Goal: Task Accomplishment & Management: Complete application form

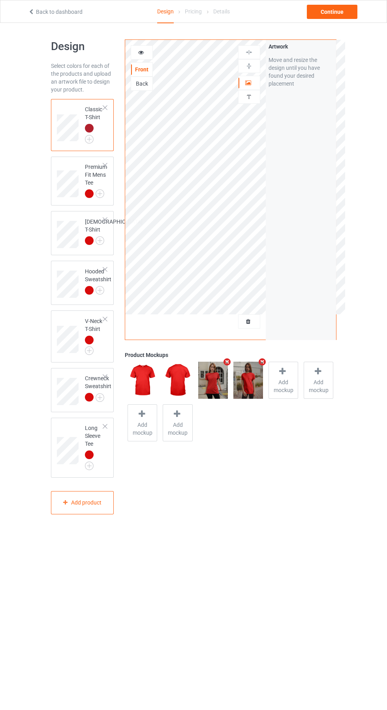
click at [249, 318] on div at bounding box center [248, 322] width 21 height 8
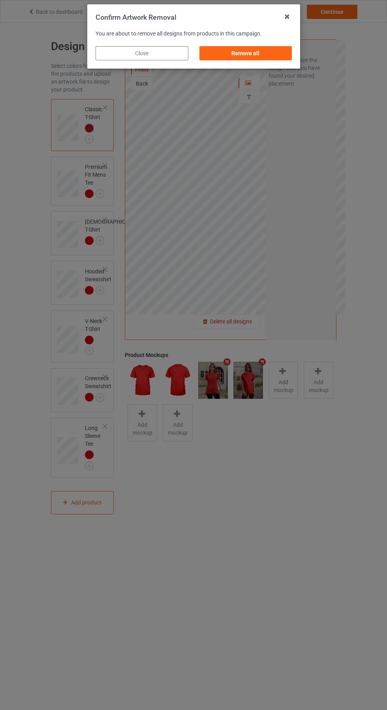
click at [243, 55] on div "Remove all" at bounding box center [245, 53] width 93 height 14
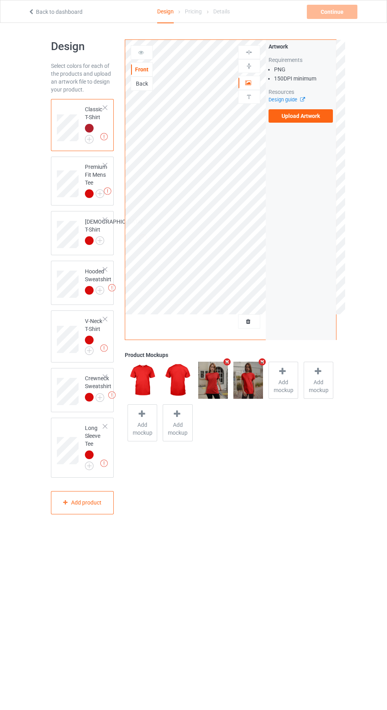
click at [307, 116] on label "Upload Artwork" at bounding box center [300, 115] width 65 height 13
click at [0, 0] on input "Upload Artwork" at bounding box center [0, 0] width 0 height 0
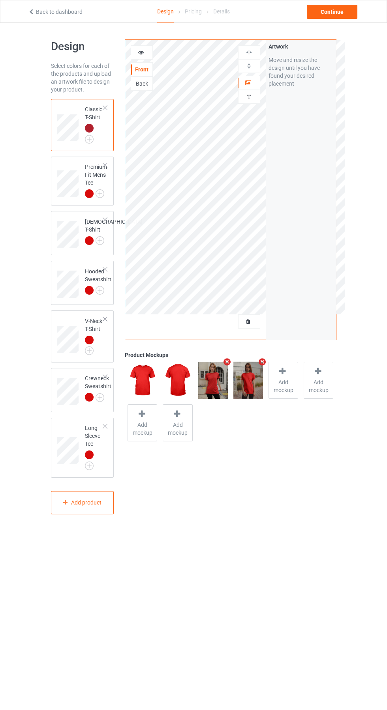
click at [227, 362] on icon "Remove mockup" at bounding box center [227, 362] width 10 height 8
click at [247, 371] on icon at bounding box center [247, 371] width 10 height 8
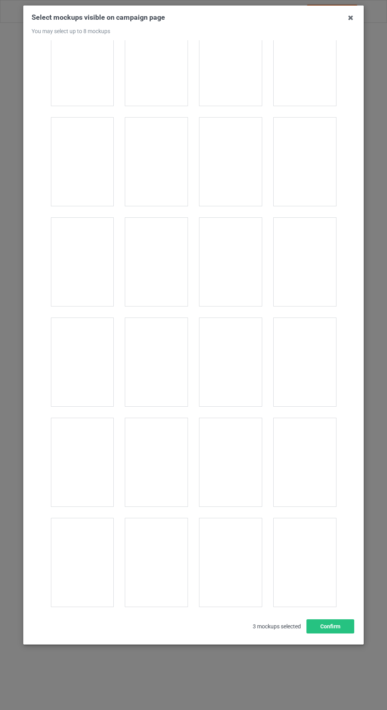
scroll to position [1011, 0]
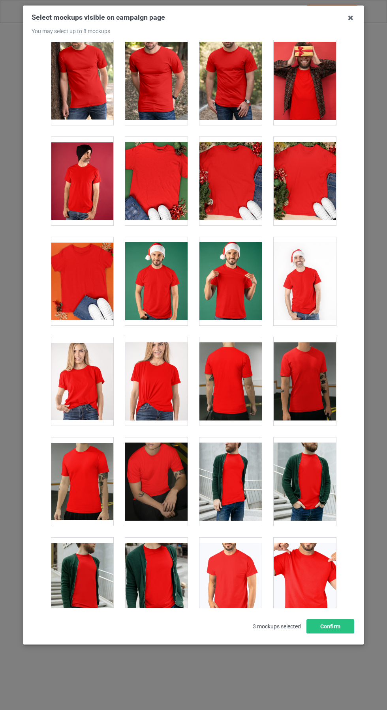
click at [170, 287] on div at bounding box center [156, 281] width 62 height 88
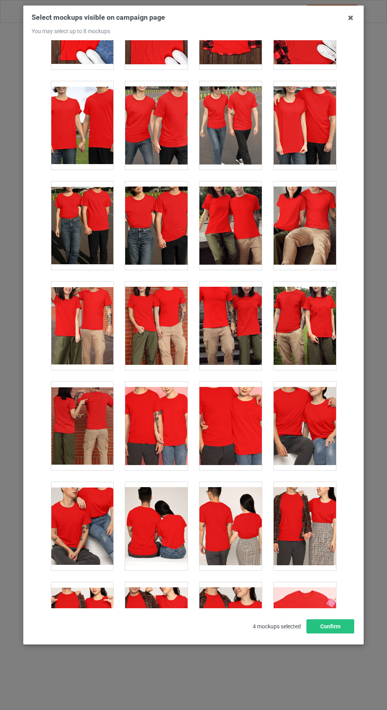
scroll to position [2596, 0]
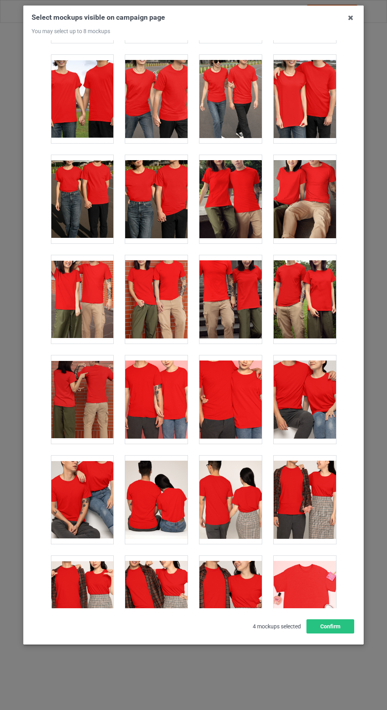
click at [350, 18] on icon at bounding box center [350, 17] width 13 height 13
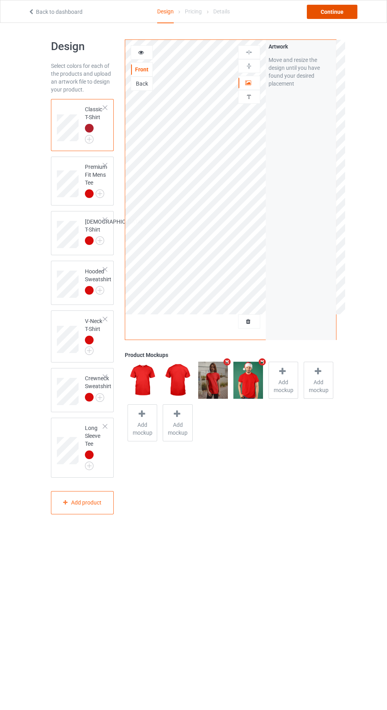
click at [341, 11] on div "Continue" at bounding box center [332, 12] width 50 height 14
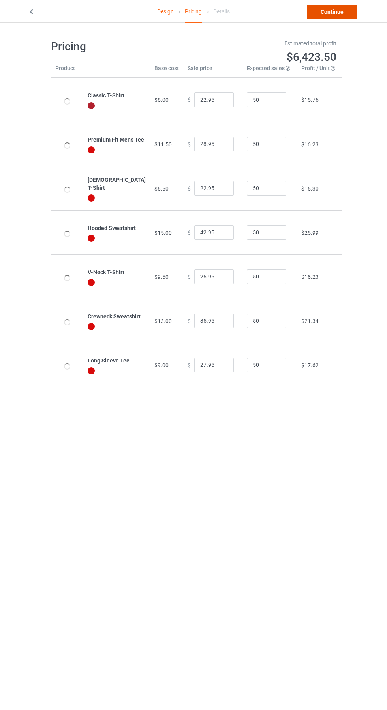
click at [342, 12] on link "Continue" at bounding box center [332, 12] width 50 height 14
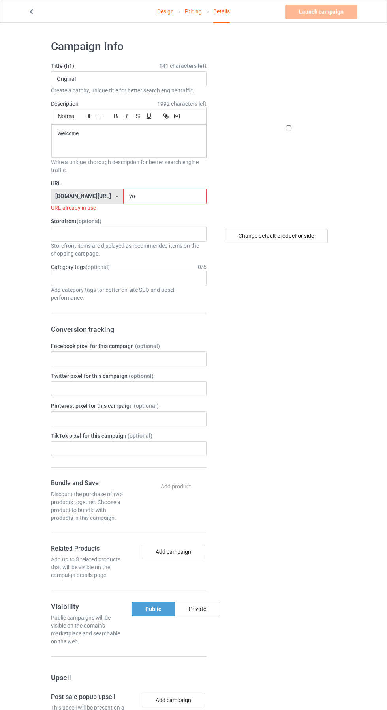
click at [166, 196] on input "yo" at bounding box center [164, 196] width 83 height 15
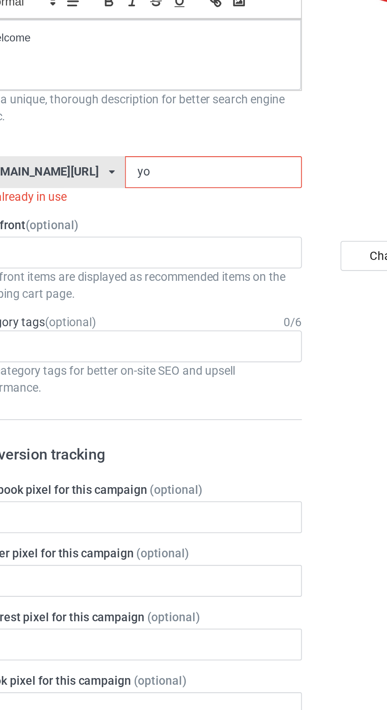
type input "y"
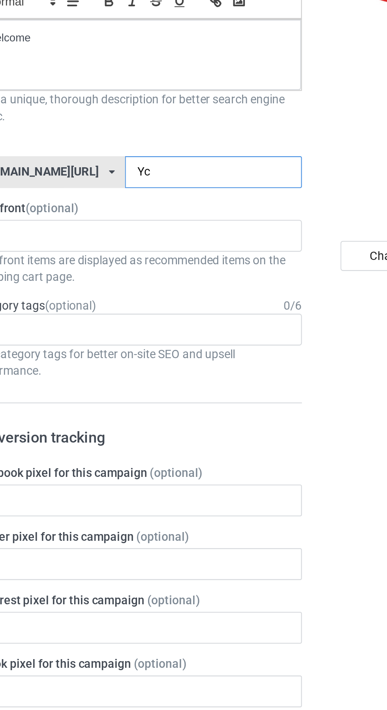
type input "Ycn"
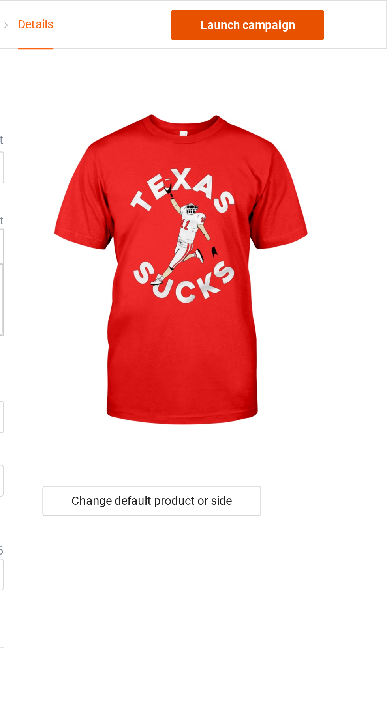
click at [337, 11] on link "Launch campaign" at bounding box center [321, 12] width 72 height 14
